Goal: Task Accomplishment & Management: Manage account settings

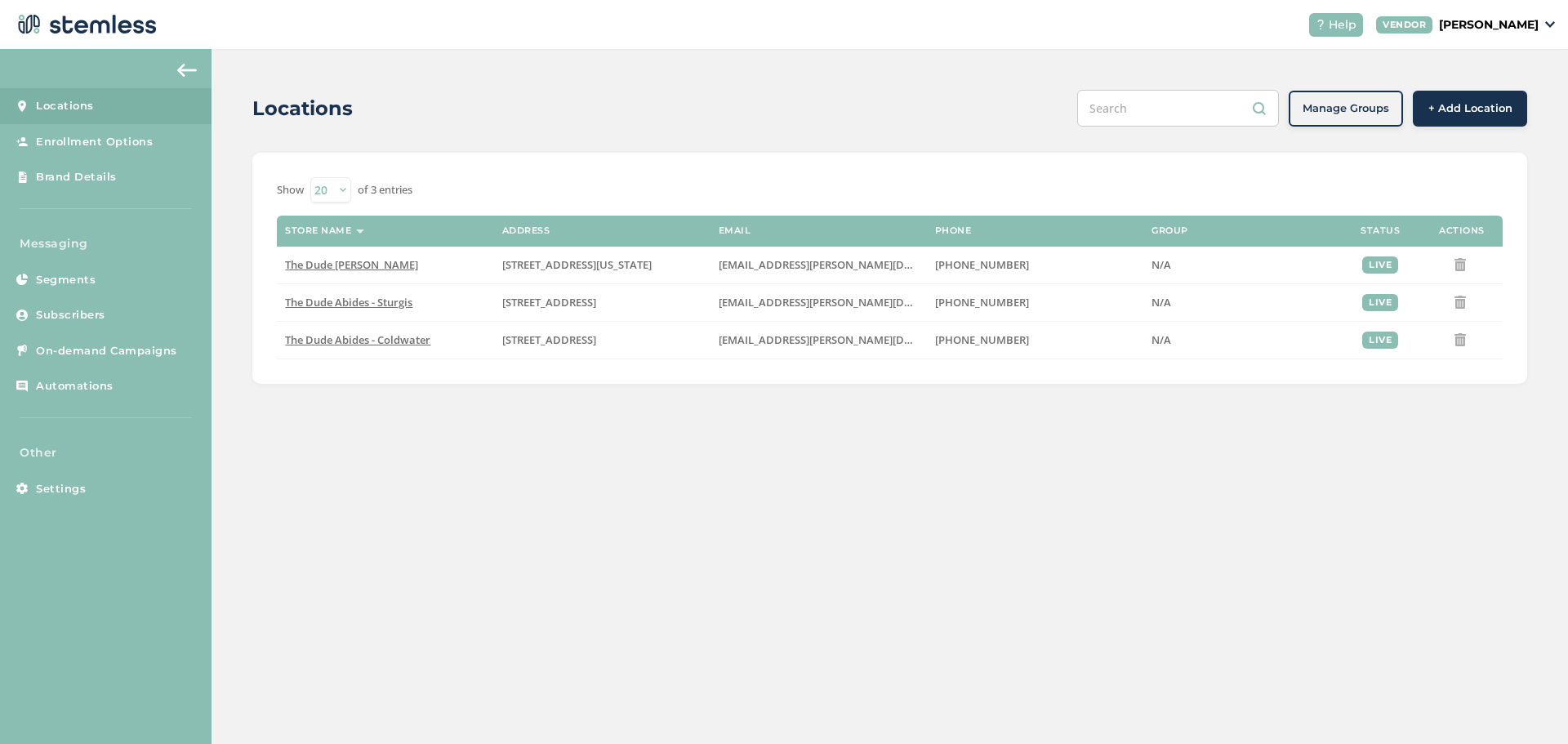
click at [1533, 32] on p "[PERSON_NAME]" at bounding box center [1489, 25] width 100 height 17
click at [1489, 84] on link "Profile" at bounding box center [1497, 87] width 80 height 16
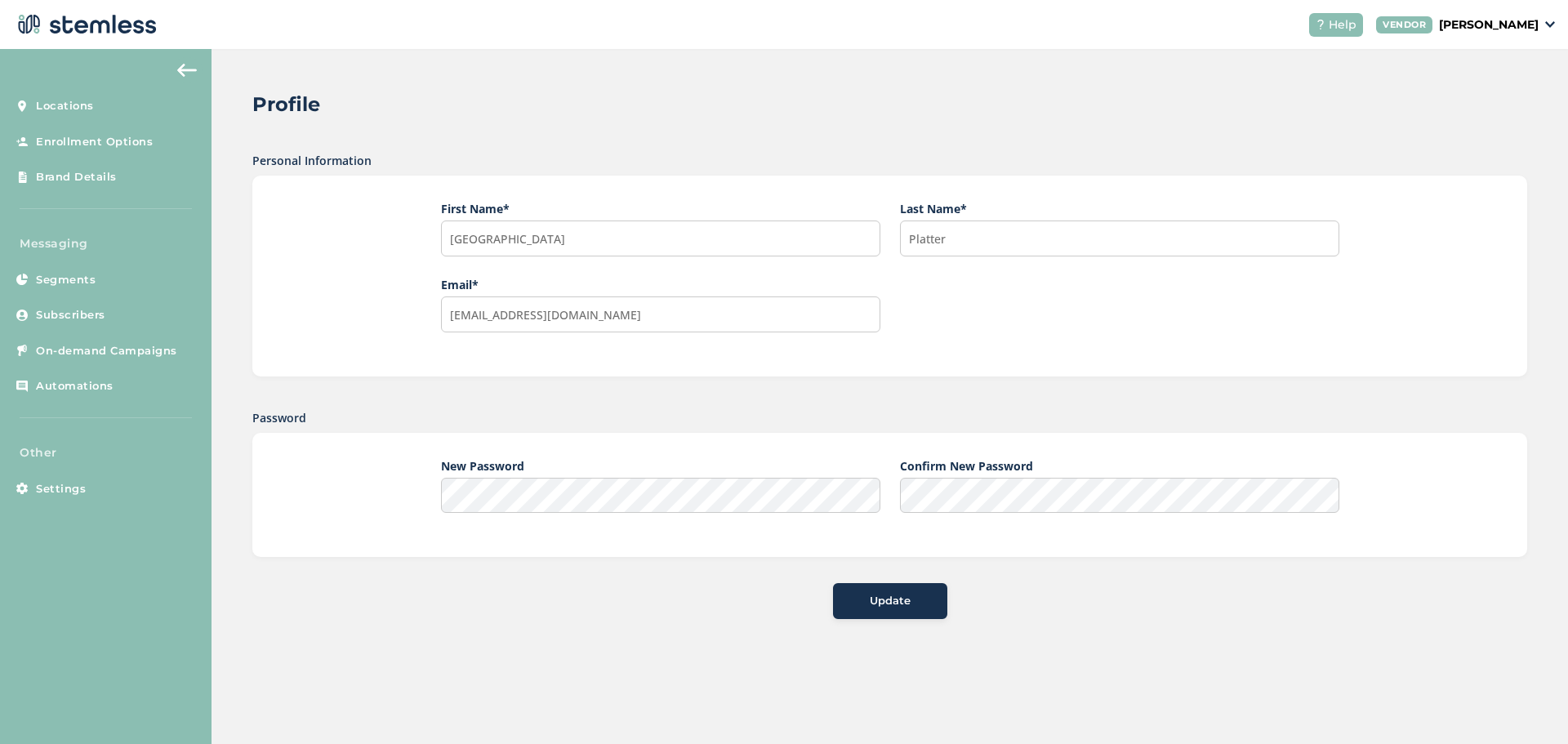
click at [1505, 18] on p "[PERSON_NAME]" at bounding box center [1489, 25] width 100 height 17
click at [1512, 50] on link "Go to Website" at bounding box center [1497, 57] width 80 height 16
click at [93, 495] on link "Settings" at bounding box center [106, 490] width 211 height 36
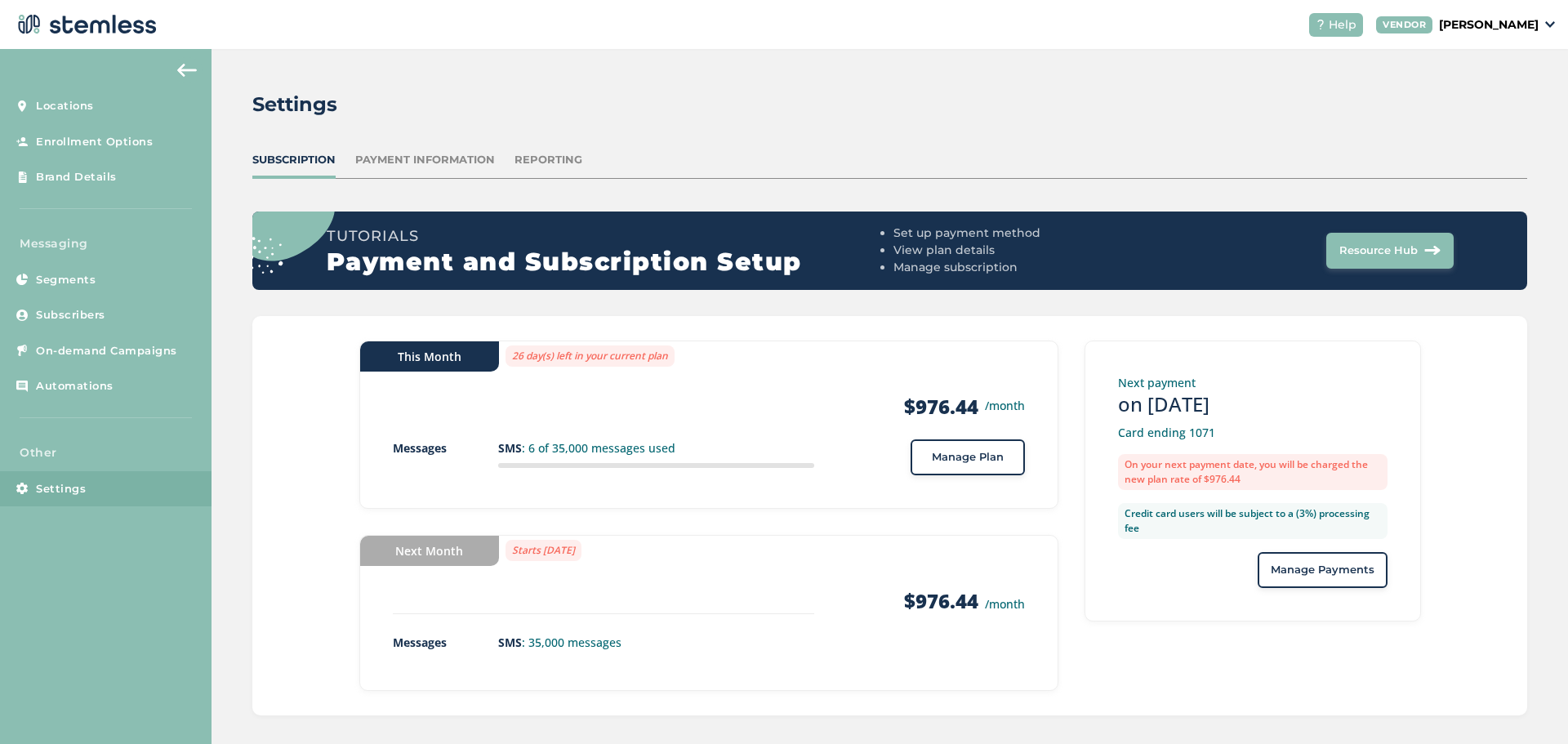
click at [450, 161] on div "Payment Information" at bounding box center [424, 160] width 139 height 16
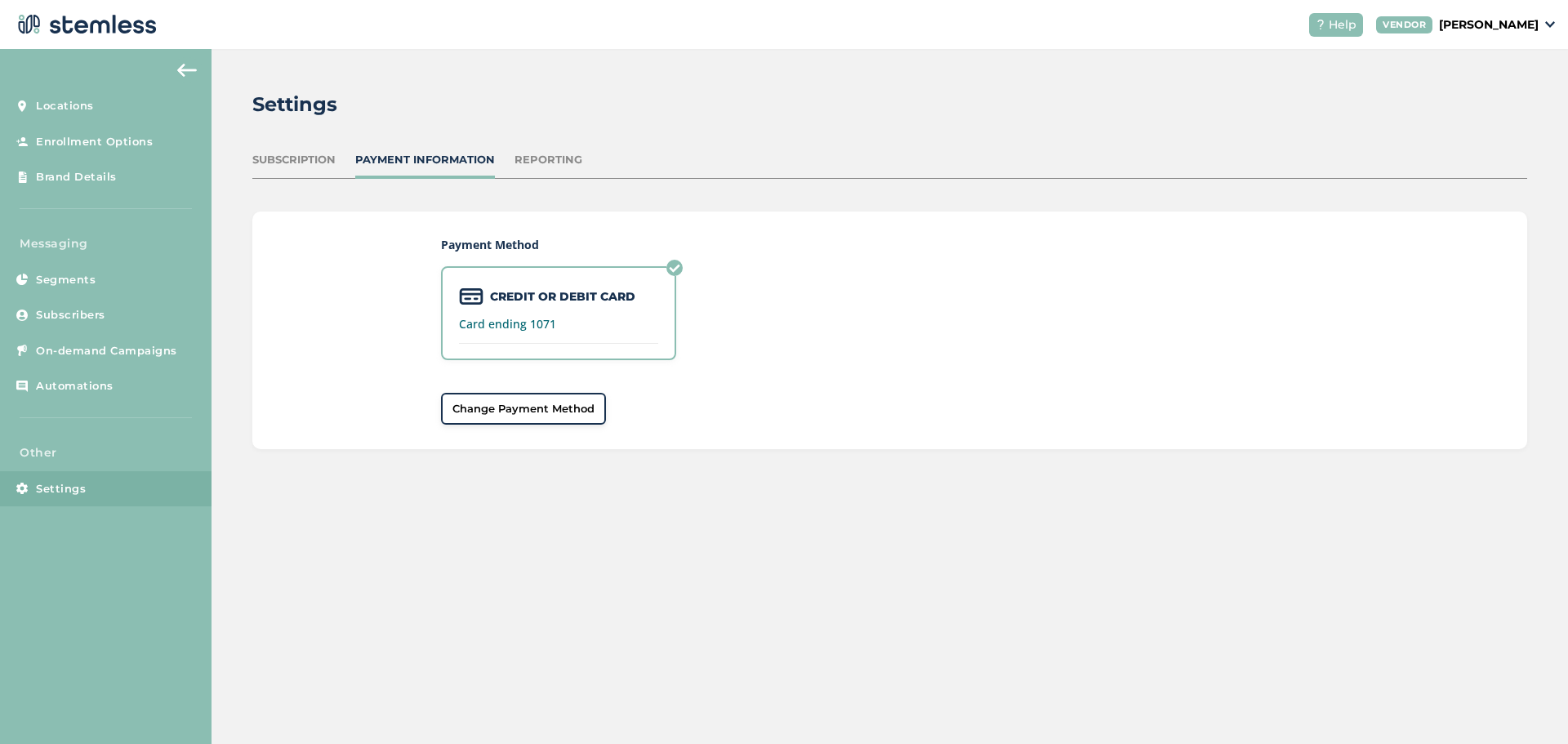
click at [549, 161] on div "Reporting" at bounding box center [549, 160] width 68 height 16
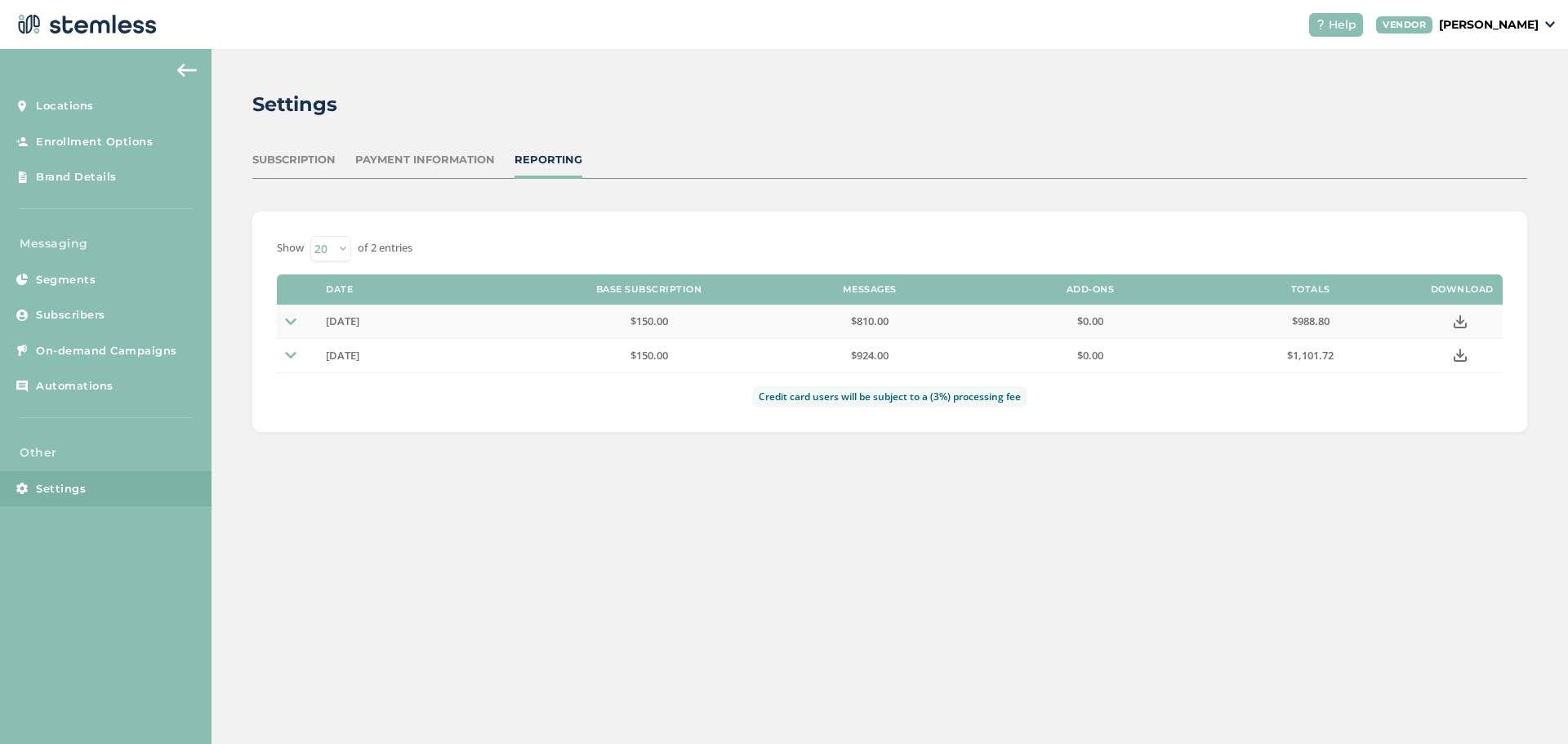
click at [281, 317] on td at bounding box center [298, 321] width 41 height 34
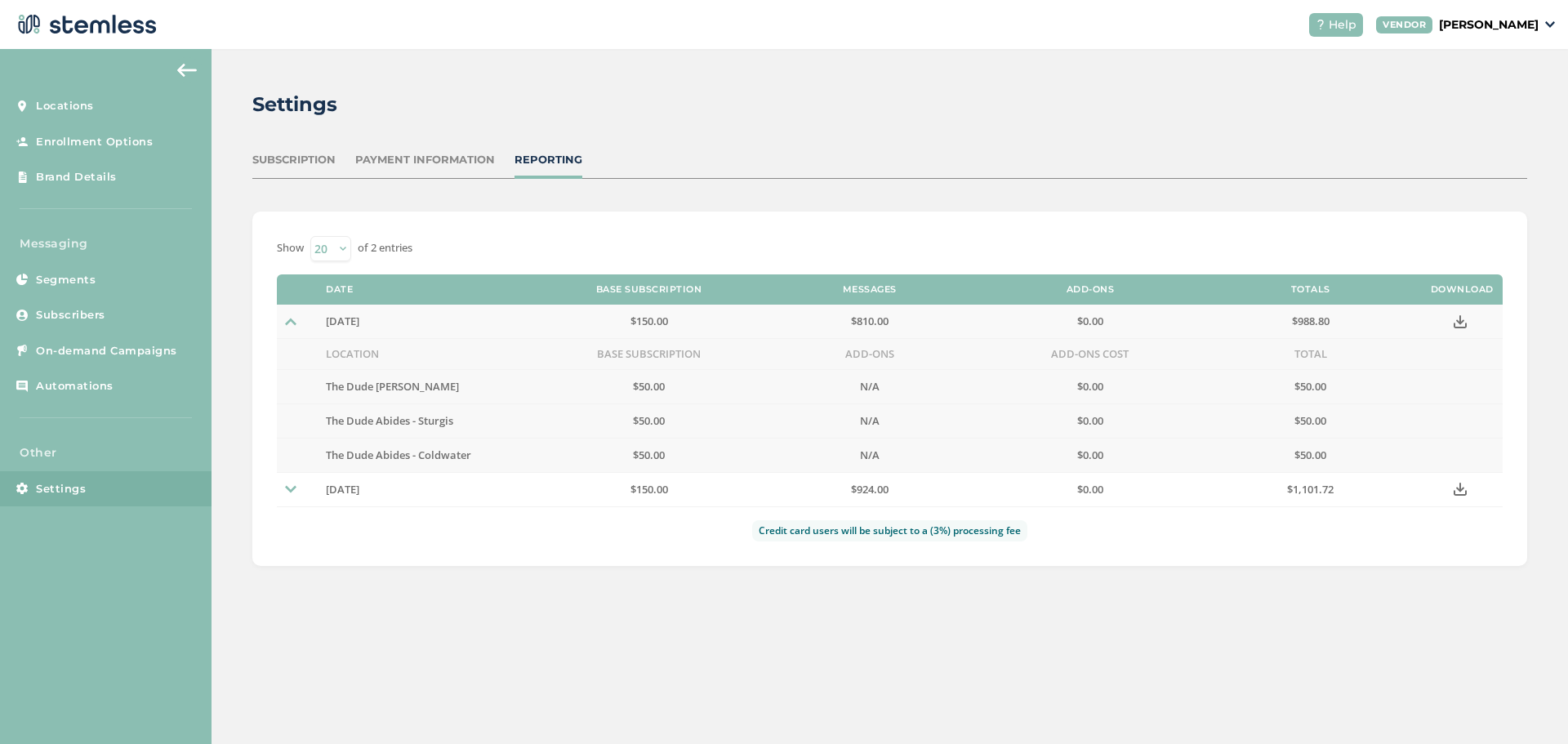
click at [1461, 323] on icon at bounding box center [1460, 321] width 13 height 13
